Goal: Register for event/course

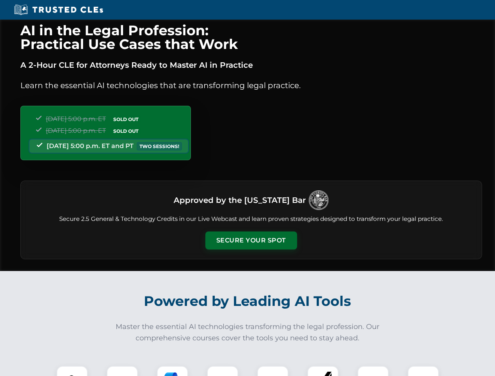
click at [251, 240] on button "Secure Your Spot" at bounding box center [251, 240] width 92 height 18
click at [72, 371] on img at bounding box center [72, 381] width 23 height 23
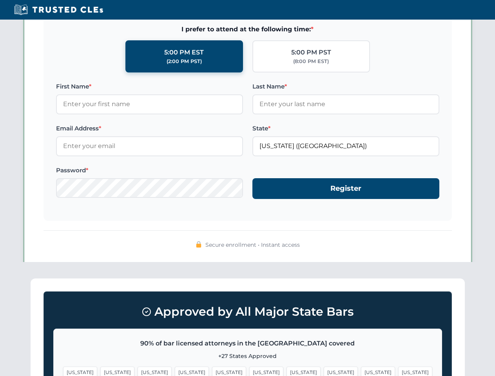
click at [286, 371] on span "[US_STATE]" at bounding box center [303, 372] width 34 height 11
click at [361, 371] on span "[US_STATE]" at bounding box center [378, 372] width 34 height 11
